Goal: Task Accomplishment & Management: Complete application form

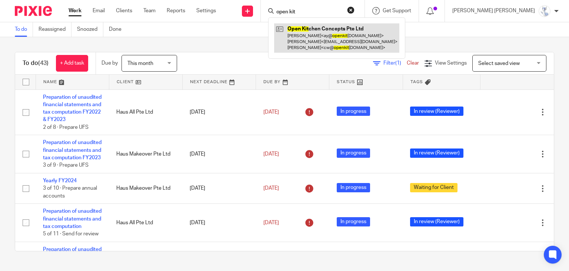
type input "open kit"
click at [365, 32] on link at bounding box center [336, 37] width 125 height 29
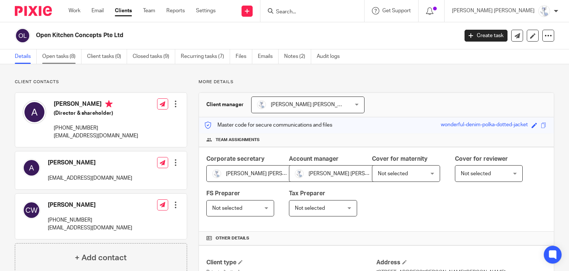
click at [50, 57] on link "Open tasks (8)" at bounding box center [61, 56] width 39 height 14
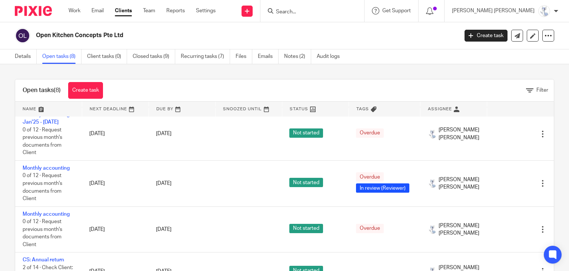
scroll to position [185, 0]
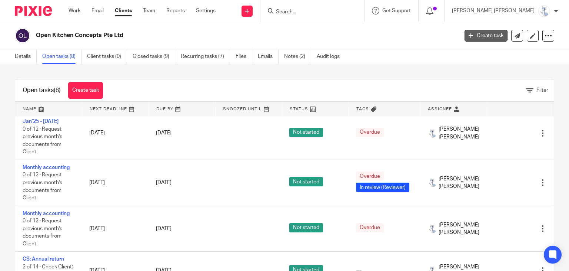
click at [492, 37] on link "Create task" at bounding box center [486, 36] width 43 height 12
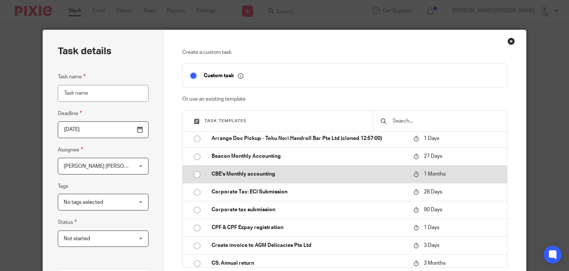
scroll to position [37, 0]
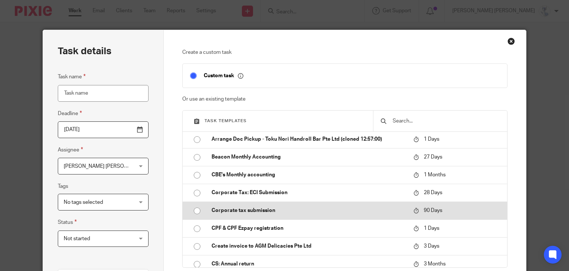
click at [238, 205] on td "Corporate tax submission" at bounding box center [307, 210] width 206 height 18
type input "2025-11-19"
type input "Corporate tax submission"
checkbox input "false"
radio input "true"
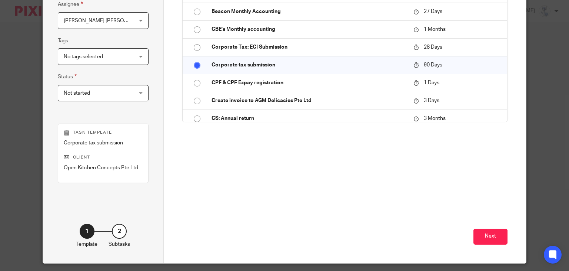
scroll to position [148, 0]
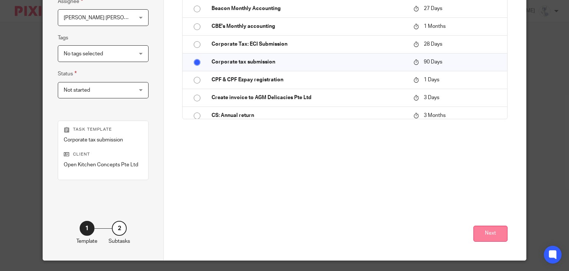
click at [493, 232] on button "Next" at bounding box center [491, 233] width 34 height 16
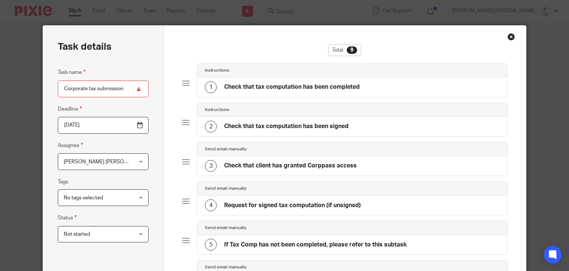
scroll to position [0, 0]
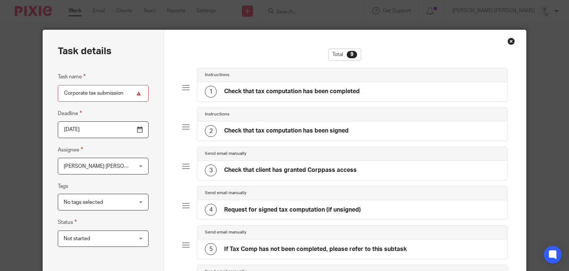
click at [291, 86] on div "1 Check that tax computation has been completed" at bounding box center [282, 92] width 155 height 12
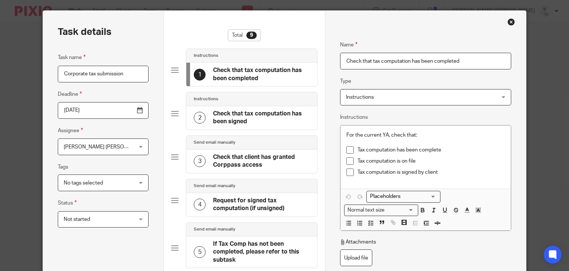
scroll to position [37, 0]
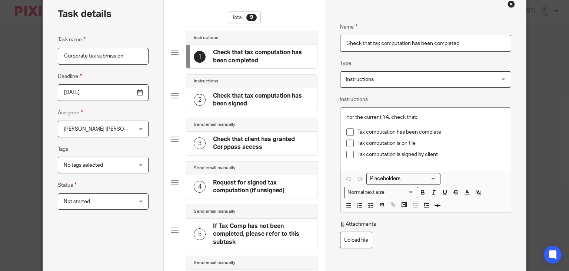
click at [278, 102] on h4 "Check that tax computation has been signed" at bounding box center [261, 100] width 97 height 16
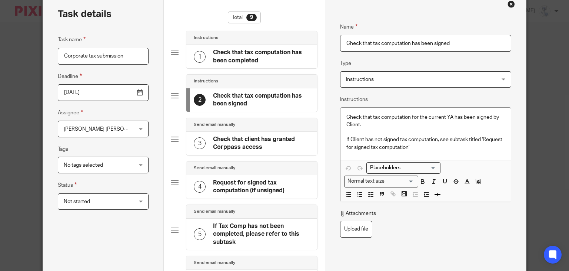
click at [277, 60] on h4 "Check that tax computation has been completed" at bounding box center [261, 57] width 97 height 16
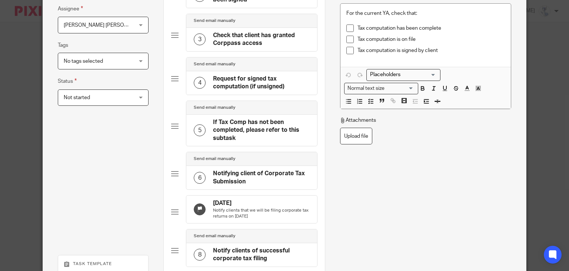
scroll to position [185, 0]
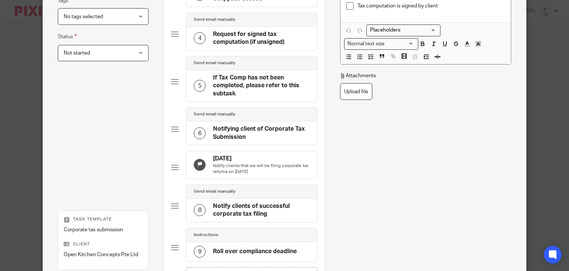
click at [237, 135] on h4 "Notifying client of Corporate Tax Submission" at bounding box center [261, 133] width 97 height 16
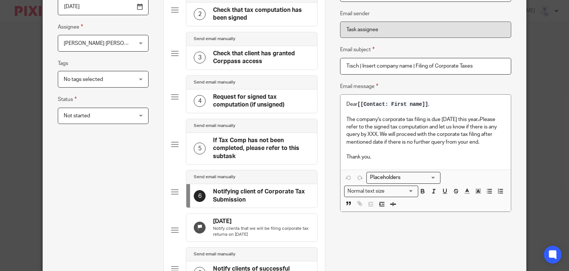
scroll to position [111, 0]
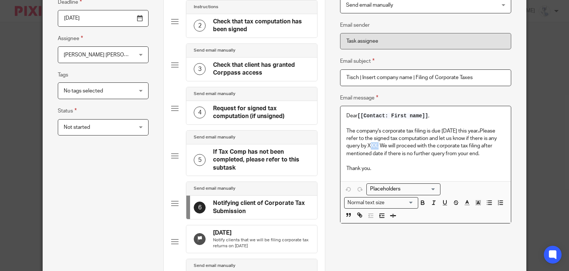
drag, startPoint x: 375, startPoint y: 145, endPoint x: 384, endPoint y: 146, distance: 9.4
click at [384, 146] on p "The company's corporate tax filing is due 30 November this year. . Please refer…" at bounding box center [426, 142] width 159 height 30
drag, startPoint x: 374, startPoint y: 145, endPoint x: 384, endPoint y: 145, distance: 10.0
click at [384, 145] on p "The company's corporate tax filing is due 30 November this year. . Please refer…" at bounding box center [426, 142] width 159 height 30
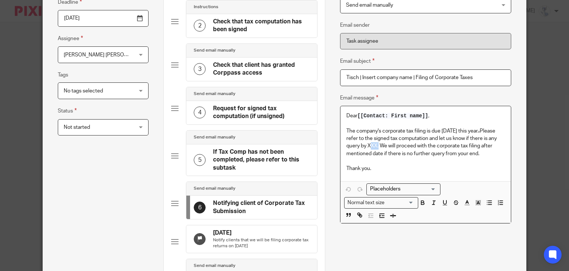
click at [384, 145] on p "The company's corporate tax filing is due 30 November this year. . Please refer…" at bounding box center [426, 142] width 159 height 30
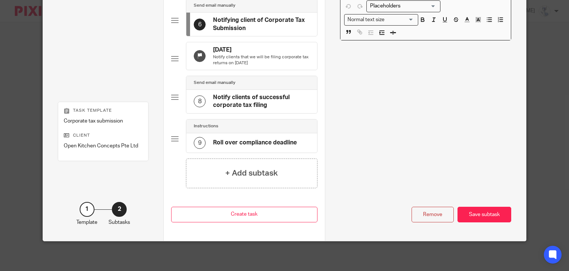
scroll to position [298, 0]
click at [252, 105] on h4 "Notify clients of successful corporate tax filing" at bounding box center [261, 101] width 97 height 16
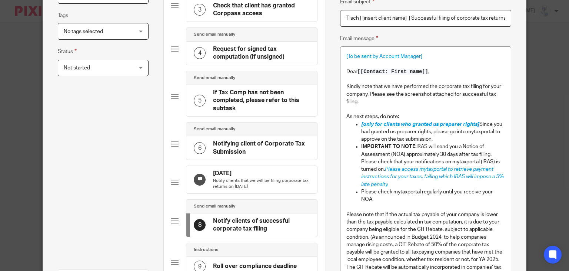
scroll to position [187, 0]
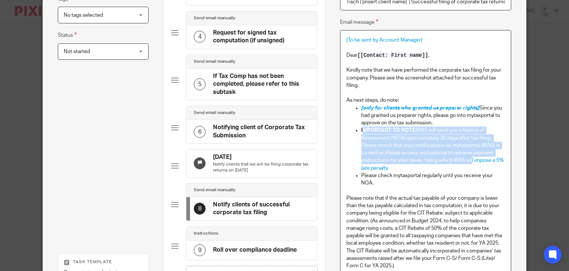
drag, startPoint x: 361, startPoint y: 129, endPoint x: 470, endPoint y: 161, distance: 112.6
click at [470, 161] on p "IMPORTANT TO NOTE: IRAS will send you a Notice of Assessment (NOA) approximatel…" at bounding box center [433, 148] width 144 height 45
click at [424, 162] on span "Please access mytaxportal to retrieve payment instructions for your taxes, fail…" at bounding box center [433, 160] width 144 height 20
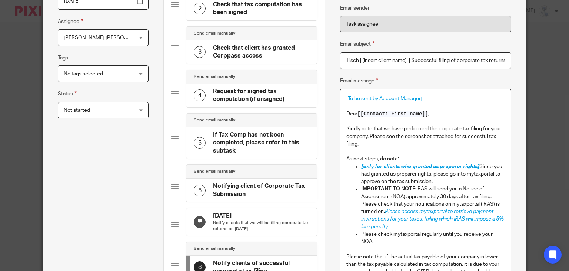
scroll to position [111, 0]
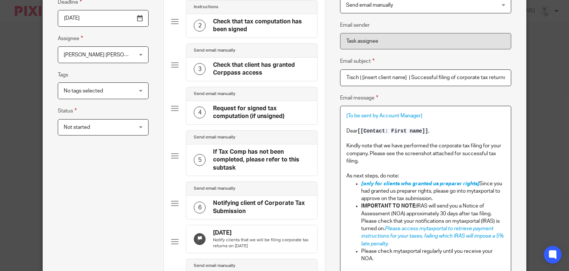
click at [232, 207] on h4 "Notifying client of Corporate Tax Submission" at bounding box center [261, 207] width 97 height 16
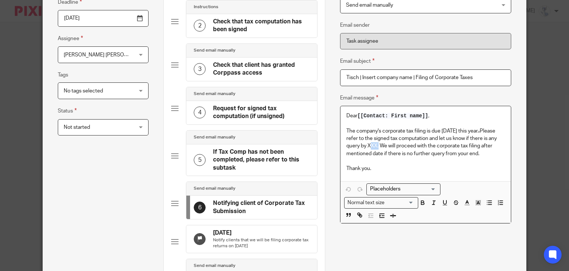
drag, startPoint x: 375, startPoint y: 144, endPoint x: 384, endPoint y: 144, distance: 9.6
click at [384, 144] on p "The company's corporate tax filing is due 30 November this year. . Please refer…" at bounding box center [426, 142] width 159 height 30
click at [394, 139] on p "The company's corporate tax filing is due 30 November this year. . Please refer…" at bounding box center [426, 142] width 159 height 30
click at [373, 138] on p "The company's corporate tax filing is due 30 November this year. . Please refer…" at bounding box center [426, 142] width 159 height 30
drag, startPoint x: 374, startPoint y: 146, endPoint x: 384, endPoint y: 145, distance: 9.8
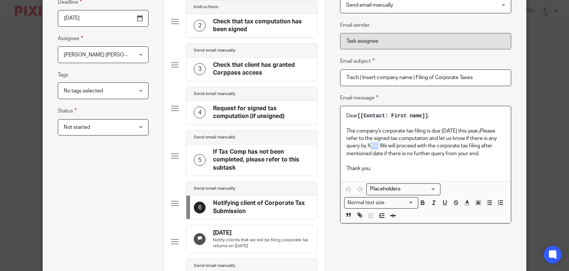
click at [384, 145] on p "The company's corporate tax filing is due 30 November this year. . Please refer…" at bounding box center [426, 142] width 159 height 30
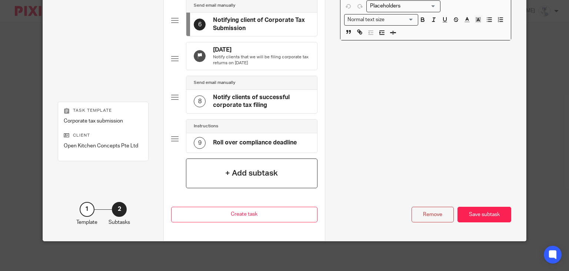
scroll to position [261, 0]
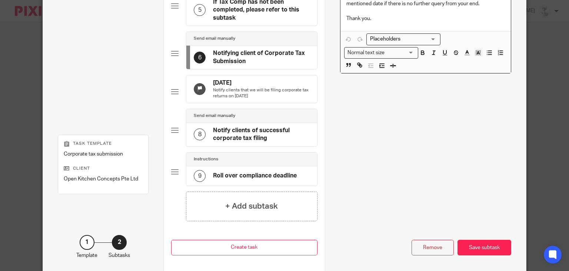
click at [237, 146] on div "8 Notify clients of successful corporate tax filing" at bounding box center [251, 134] width 131 height 23
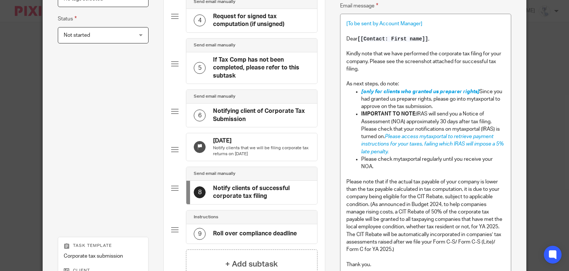
scroll to position [187, 0]
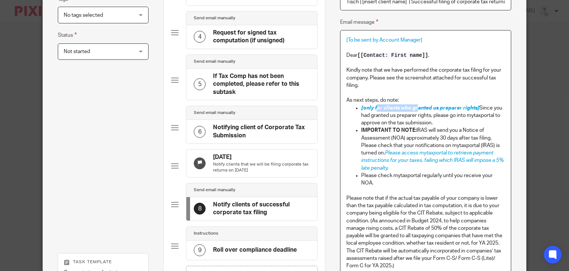
drag, startPoint x: 373, startPoint y: 109, endPoint x: 415, endPoint y: 107, distance: 41.9
click at [415, 107] on span "[only for clients who granted us preparer rights]" at bounding box center [420, 107] width 118 height 5
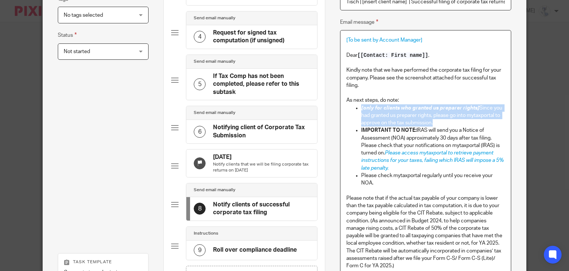
drag, startPoint x: 359, startPoint y: 107, endPoint x: 428, endPoint y: 120, distance: 70.5
click at [428, 120] on p "[only for clients who granted us preparer rights] Since you had granted us prep…" at bounding box center [433, 115] width 144 height 23
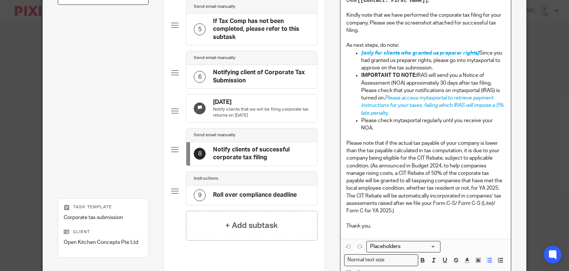
scroll to position [261, 0]
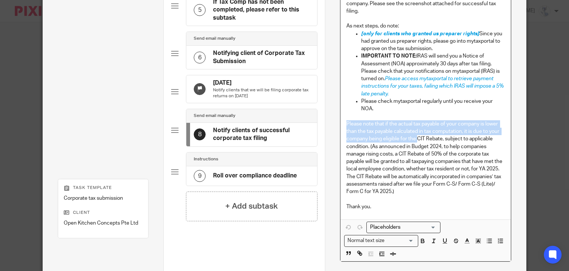
drag, startPoint x: 344, startPoint y: 122, endPoint x: 416, endPoint y: 137, distance: 73.3
click at [416, 137] on p "Please note that if the actual tax payable of your company is lower than the ta…" at bounding box center [426, 157] width 159 height 75
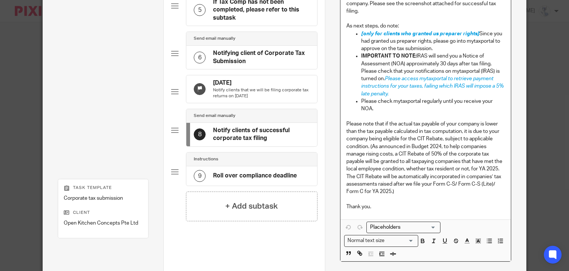
click at [414, 147] on p "Please note that if the actual tax payable of your company is lower than the ta…" at bounding box center [426, 157] width 159 height 75
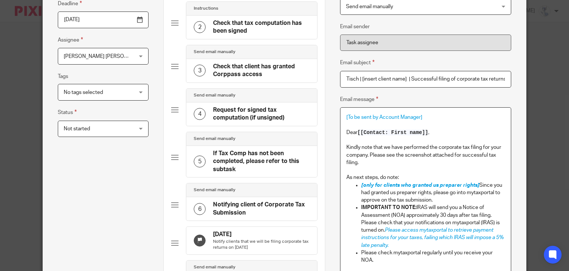
scroll to position [76, 0]
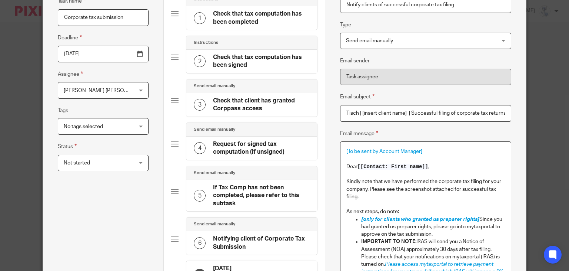
click at [238, 101] on h4 "Check that client has granted Corppass access" at bounding box center [261, 105] width 97 height 16
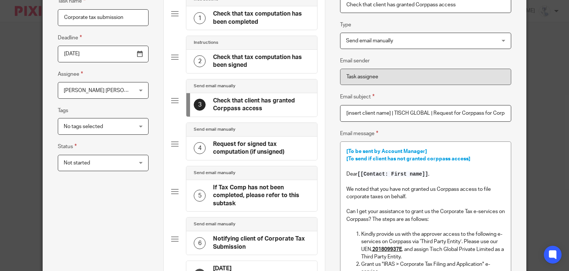
click at [236, 143] on h4 "Request for signed tax computation (if unsigned)" at bounding box center [261, 148] width 97 height 16
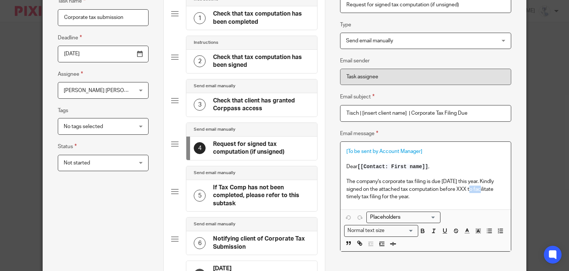
drag, startPoint x: 470, startPoint y: 189, endPoint x: 483, endPoint y: 190, distance: 12.7
click at [483, 190] on p "The company's corporate tax filing is due 30 November this year. Kindly signed …" at bounding box center [426, 189] width 159 height 23
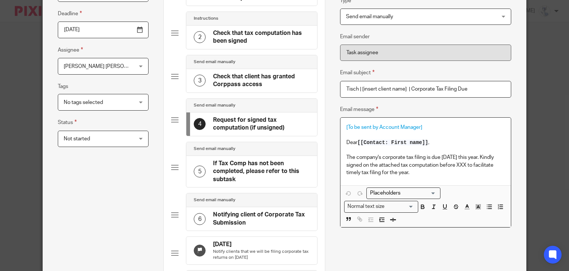
scroll to position [113, 0]
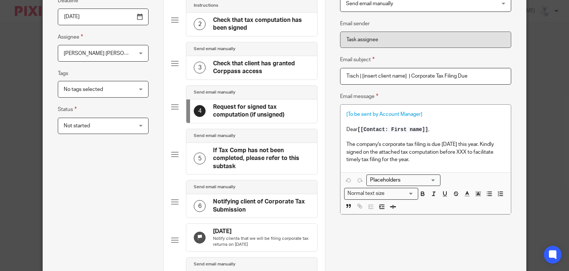
click at [235, 155] on h4 "If Tax Comp has not been completed, please refer to this subtask" at bounding box center [261, 158] width 97 height 24
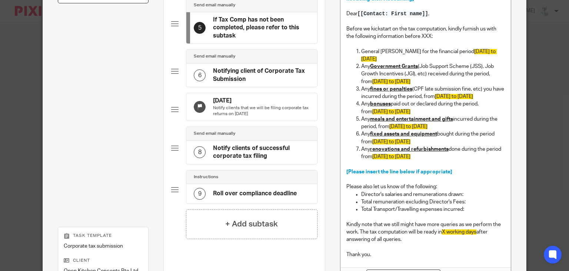
scroll to position [261, 0]
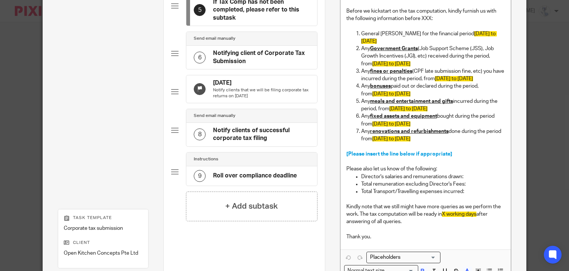
click at [264, 141] on h4 "Notify clients of successful corporate tax filing" at bounding box center [261, 134] width 97 height 16
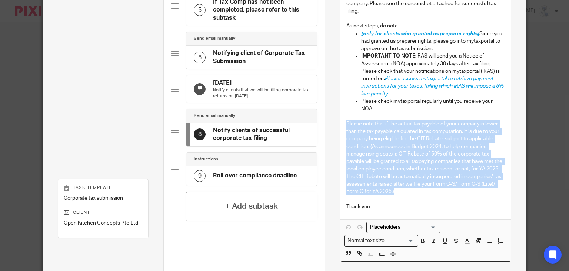
drag, startPoint x: 341, startPoint y: 120, endPoint x: 396, endPoint y: 189, distance: 87.6
click at [396, 189] on div "[To be sent by Account Manager] Dear [[Contact: First name]] , Kindly note that…" at bounding box center [426, 87] width 171 height 263
click at [396, 190] on p "Please note that if the actual tax payable of your company is lower than the ta…" at bounding box center [426, 157] width 159 height 75
